Goal: Task Accomplishment & Management: Manage account settings

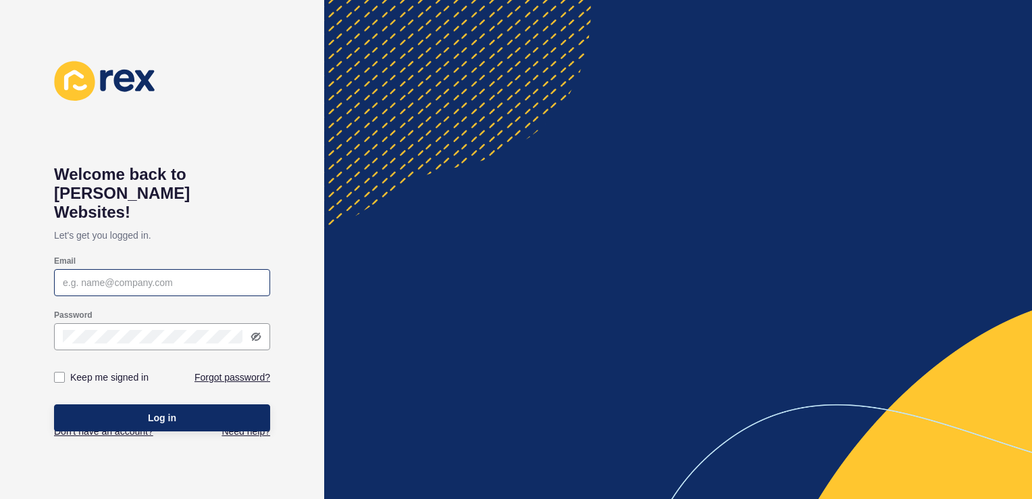
click at [165, 269] on div at bounding box center [162, 282] width 216 height 27
click at [124, 276] on input "[PERSON_NAME][EMAIL_ADDRESS][PERSON_NAME][DOMAIN_NAME]" at bounding box center [162, 283] width 199 height 14
type input "[PERSON_NAME][EMAIL_ADDRESS][PERSON_NAME][DOMAIN_NAME]"
click at [255, 331] on icon at bounding box center [256, 336] width 11 height 11
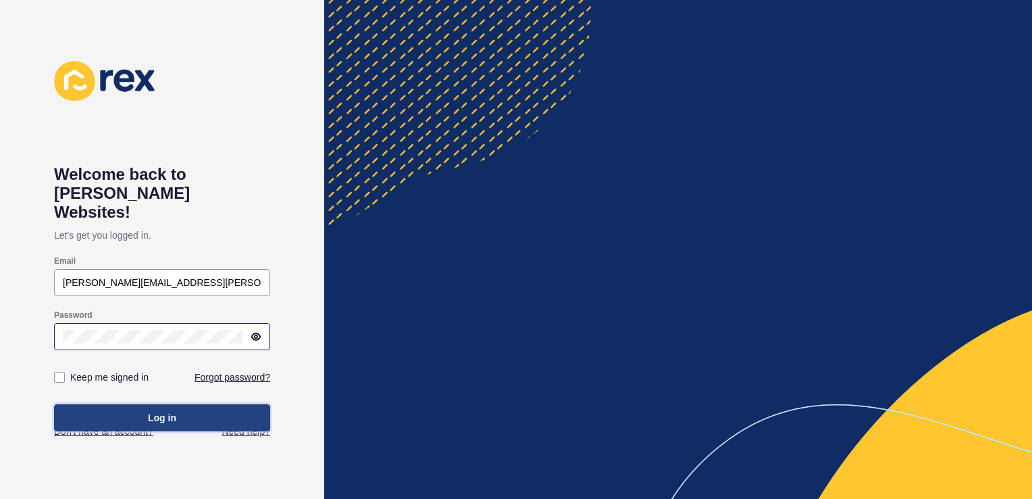
click at [161, 411] on span "Log in" at bounding box center [162, 418] width 28 height 14
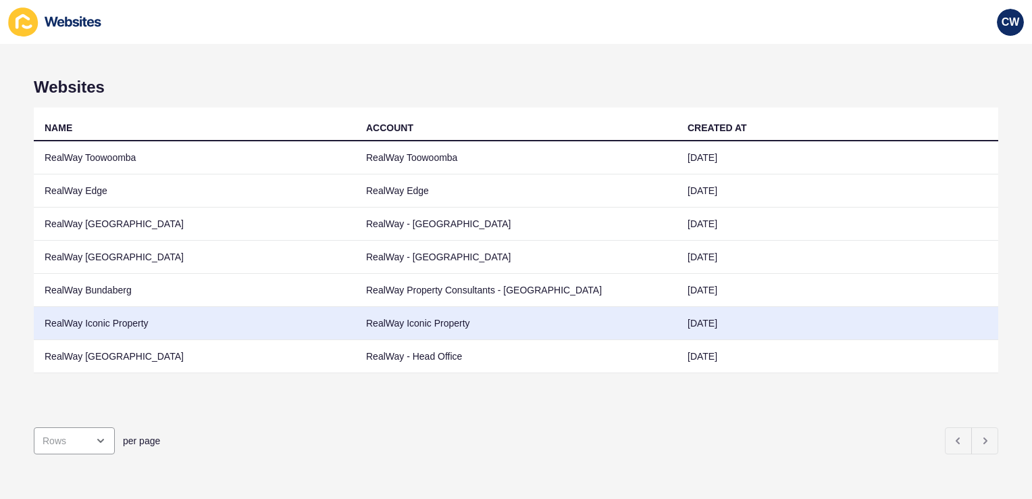
click at [173, 326] on td "RealWay Iconic Property" at bounding box center [195, 323] width 322 height 33
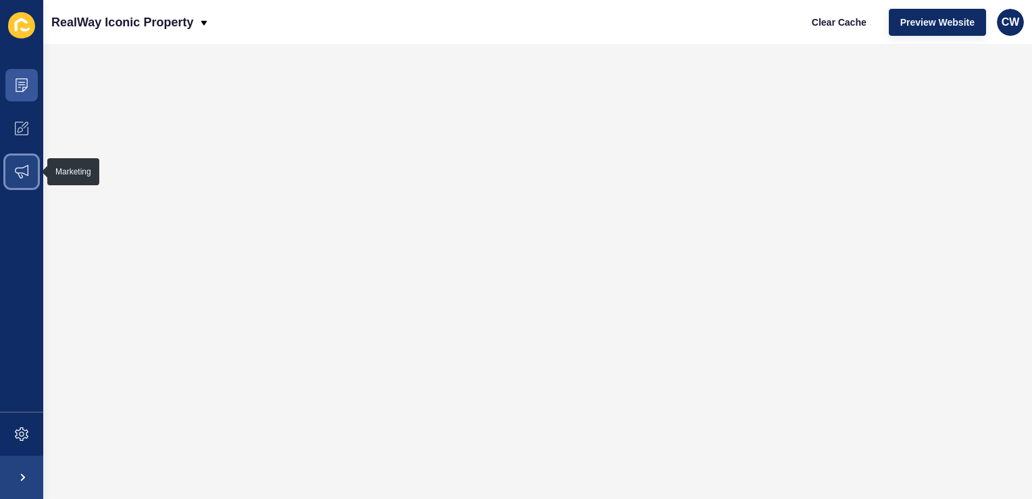
click at [30, 181] on span at bounding box center [21, 171] width 43 height 43
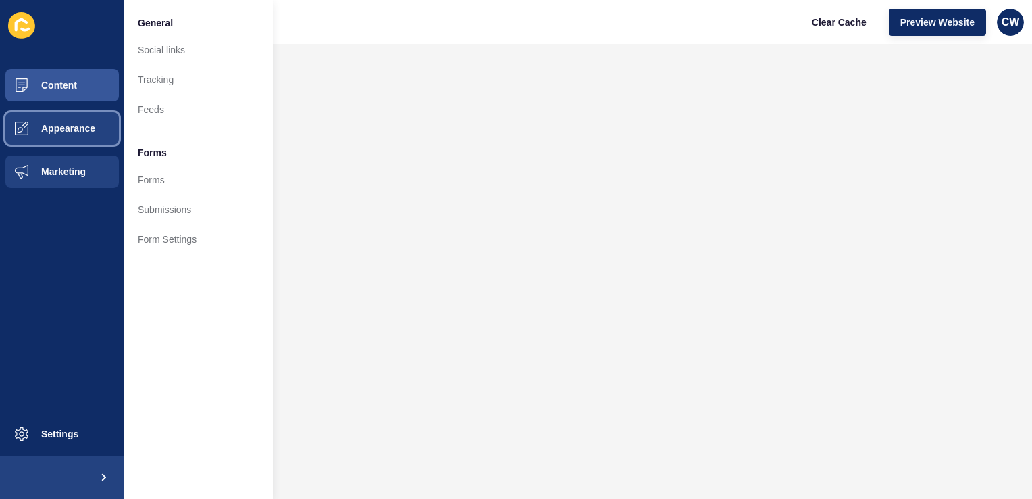
click at [78, 126] on span "Appearance" at bounding box center [46, 128] width 97 height 11
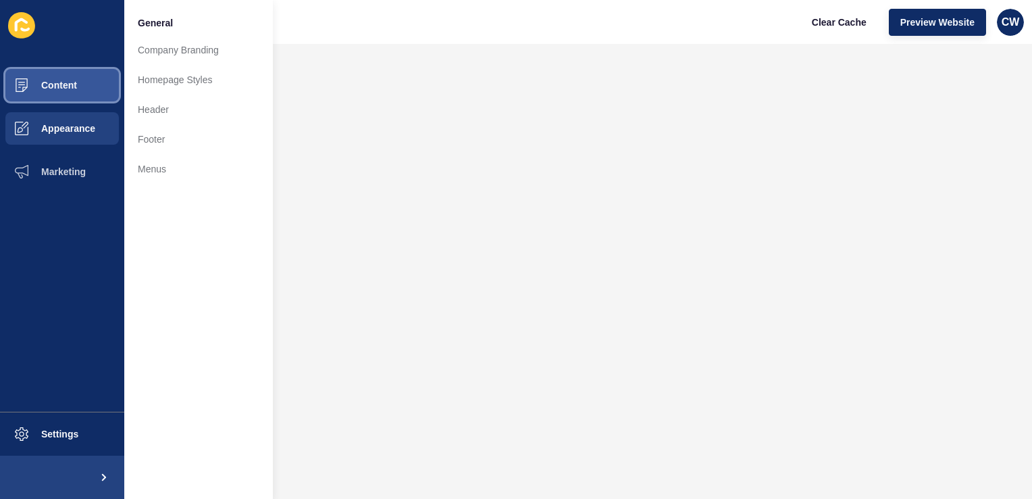
click at [84, 82] on button "Content" at bounding box center [62, 85] width 124 height 43
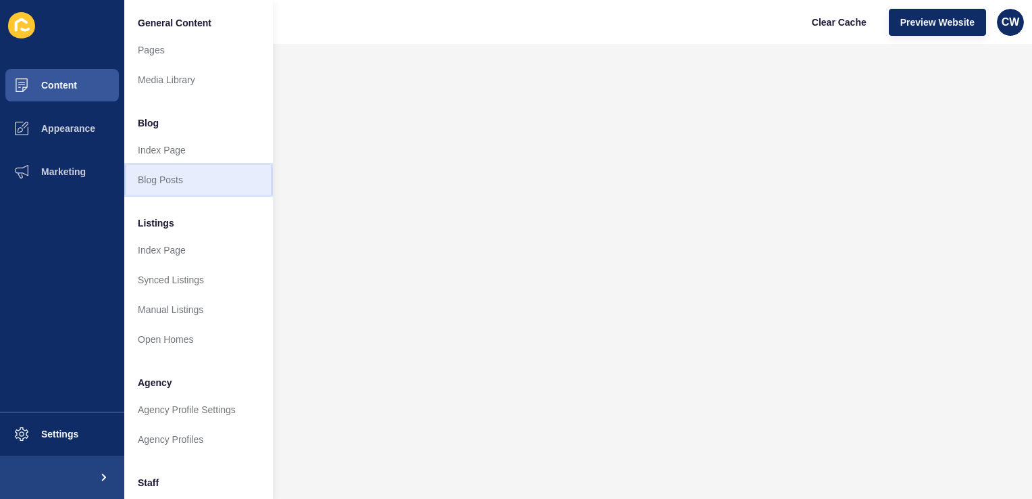
click at [190, 180] on link "Blog Posts" at bounding box center [198, 180] width 149 height 30
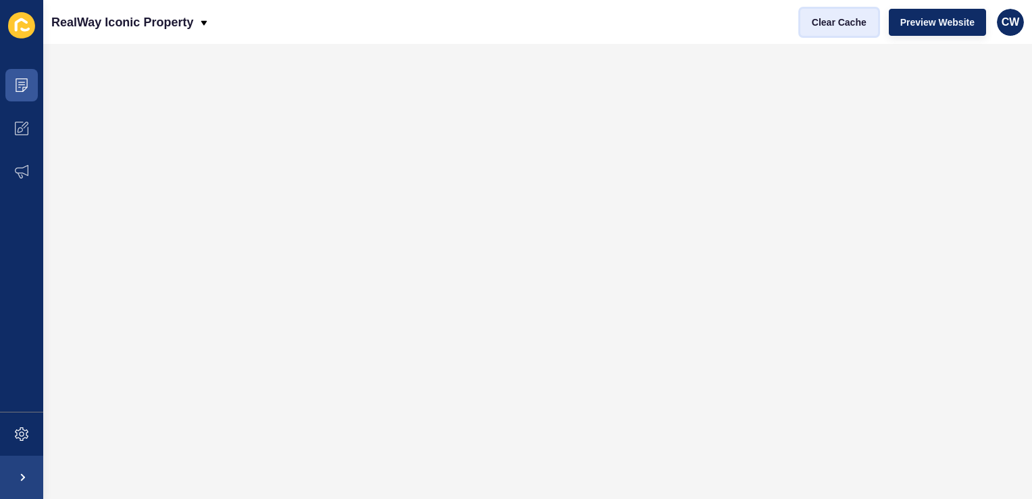
click at [849, 18] on span "Clear Cache" at bounding box center [839, 23] width 55 height 14
click at [945, 20] on span "Preview Website" at bounding box center [938, 23] width 74 height 14
click at [847, 14] on button "Clear Cache" at bounding box center [840, 22] width 78 height 27
click at [182, 24] on p "RealWay Iconic Property" at bounding box center [122, 22] width 142 height 34
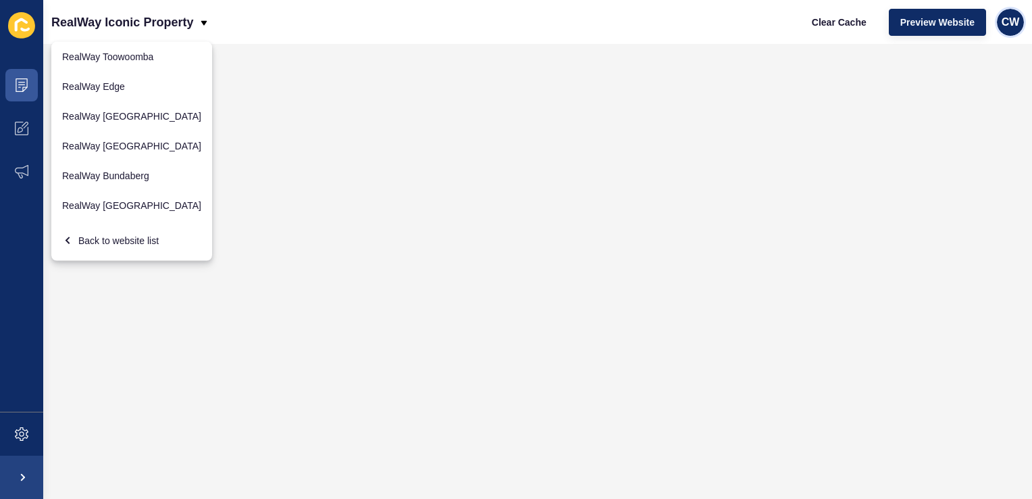
click at [1012, 30] on div "CW" at bounding box center [1010, 22] width 27 height 27
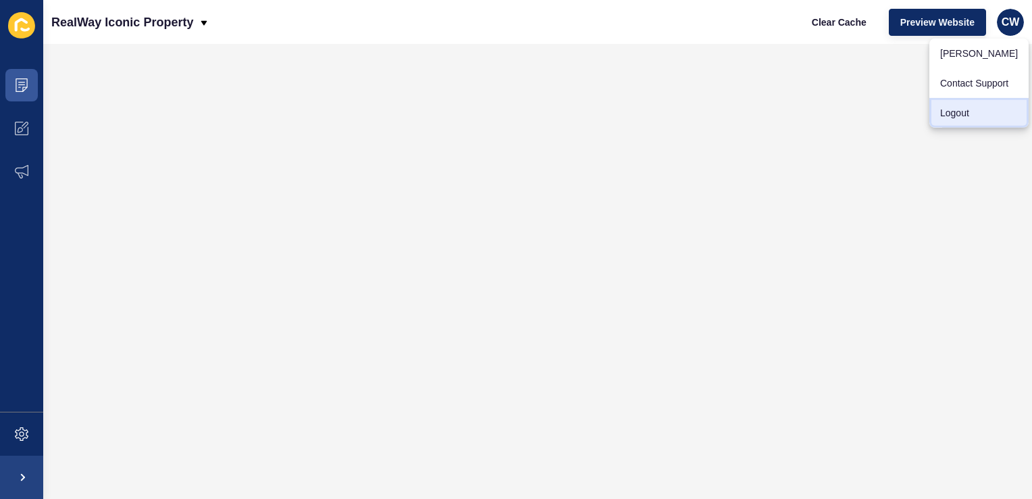
click at [973, 117] on link "Logout" at bounding box center [979, 113] width 99 height 30
